Goal: Task Accomplishment & Management: Complete application form

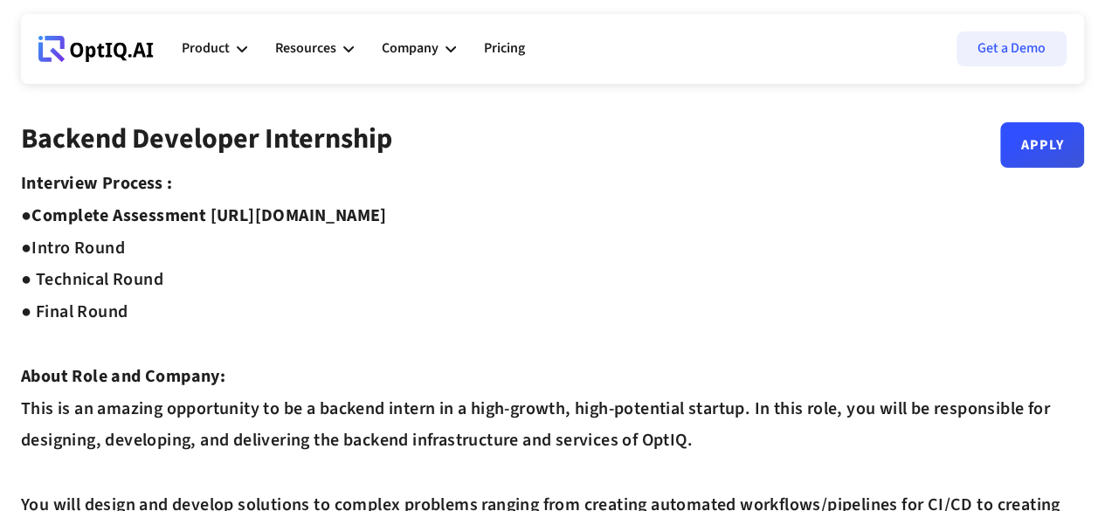
drag, startPoint x: 217, startPoint y: 218, endPoint x: 524, endPoint y: 207, distance: 307.7
copy strong "[URL][DOMAIN_NAME]"
click at [1026, 151] on link "Apply" at bounding box center [1042, 137] width 84 height 45
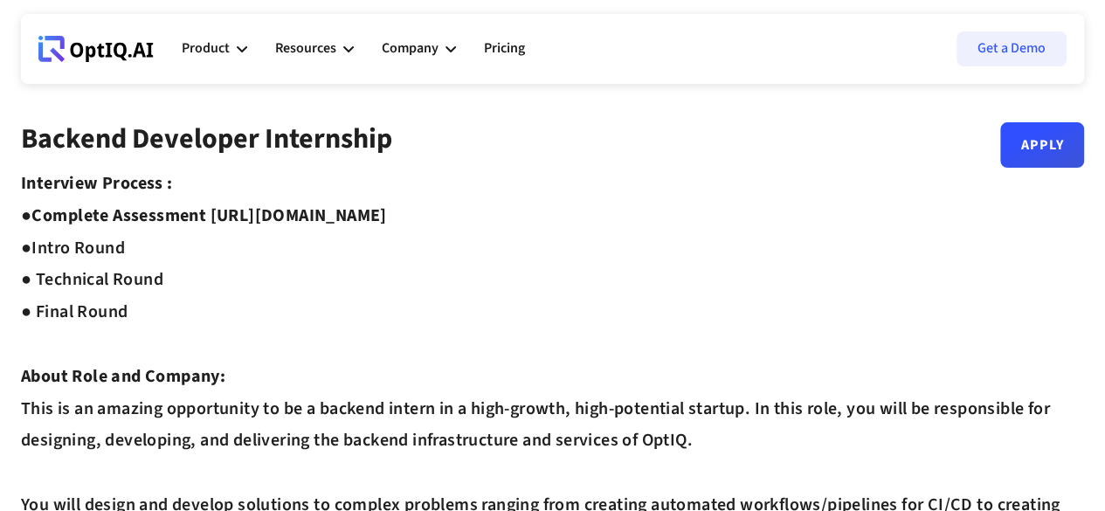
drag, startPoint x: 211, startPoint y: 207, endPoint x: 529, endPoint y: 213, distance: 318.0
copy strong "[URL][DOMAIN_NAME]"
